Goal: Task Accomplishment & Management: Use online tool/utility

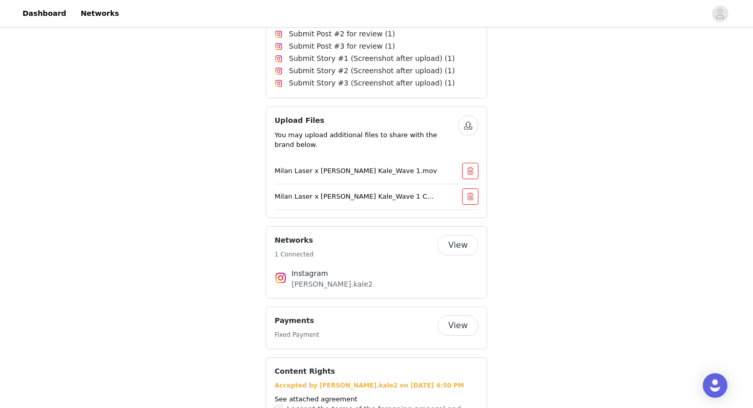
scroll to position [426, 0]
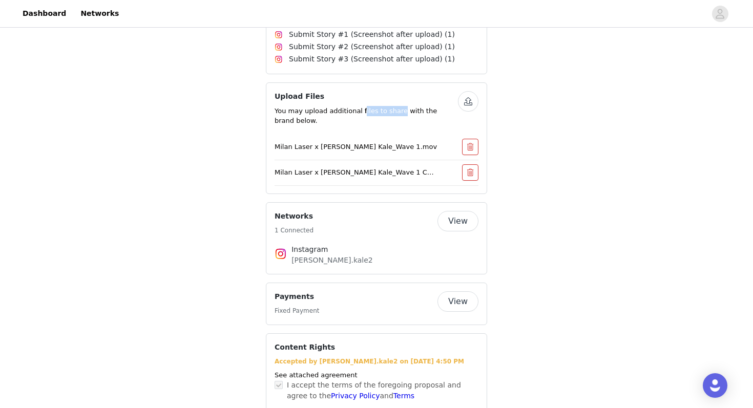
drag, startPoint x: 360, startPoint y: 107, endPoint x: 397, endPoint y: 107, distance: 36.9
click at [397, 107] on p "You may upload additional files to share with the brand below." at bounding box center [366, 116] width 183 height 20
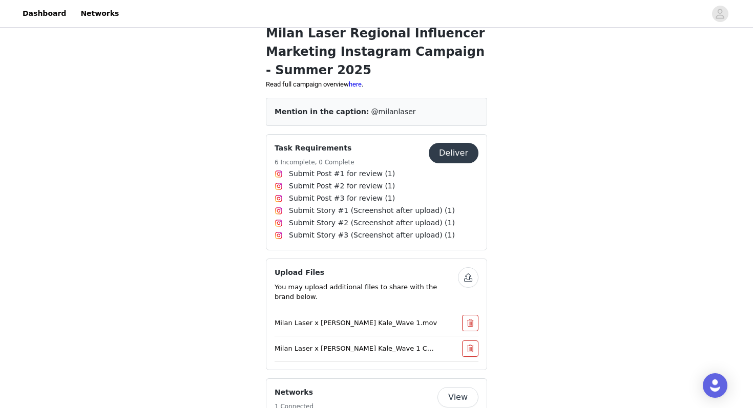
scroll to position [244, 0]
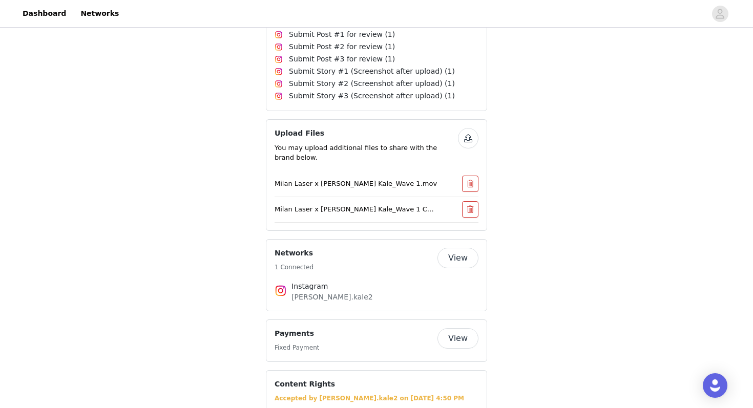
scroll to position [399, 0]
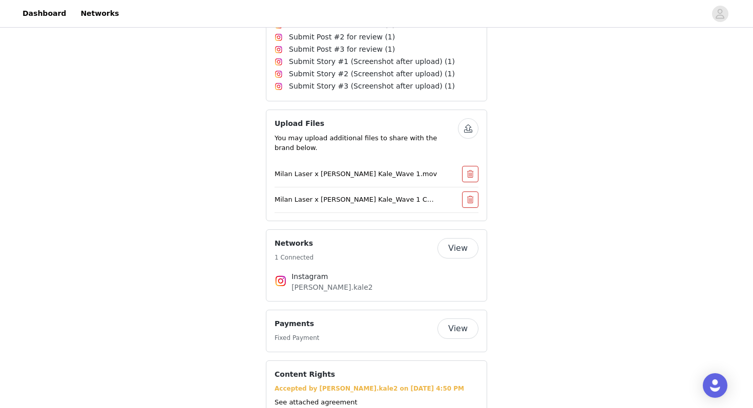
click at [463, 124] on button "button" at bounding box center [468, 128] width 20 height 20
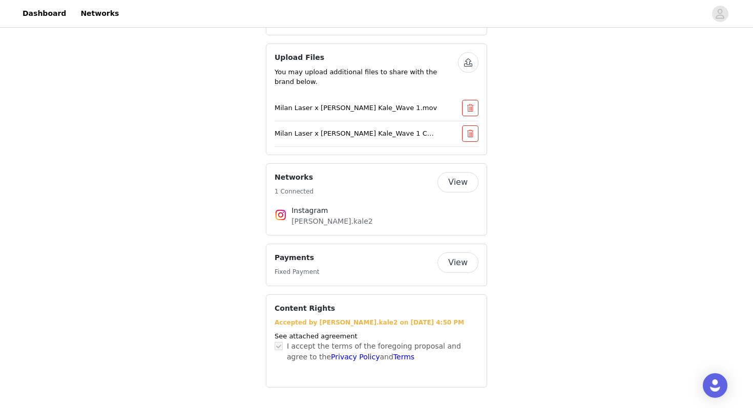
scroll to position [0, 0]
